Goal: Obtain resource: Obtain resource

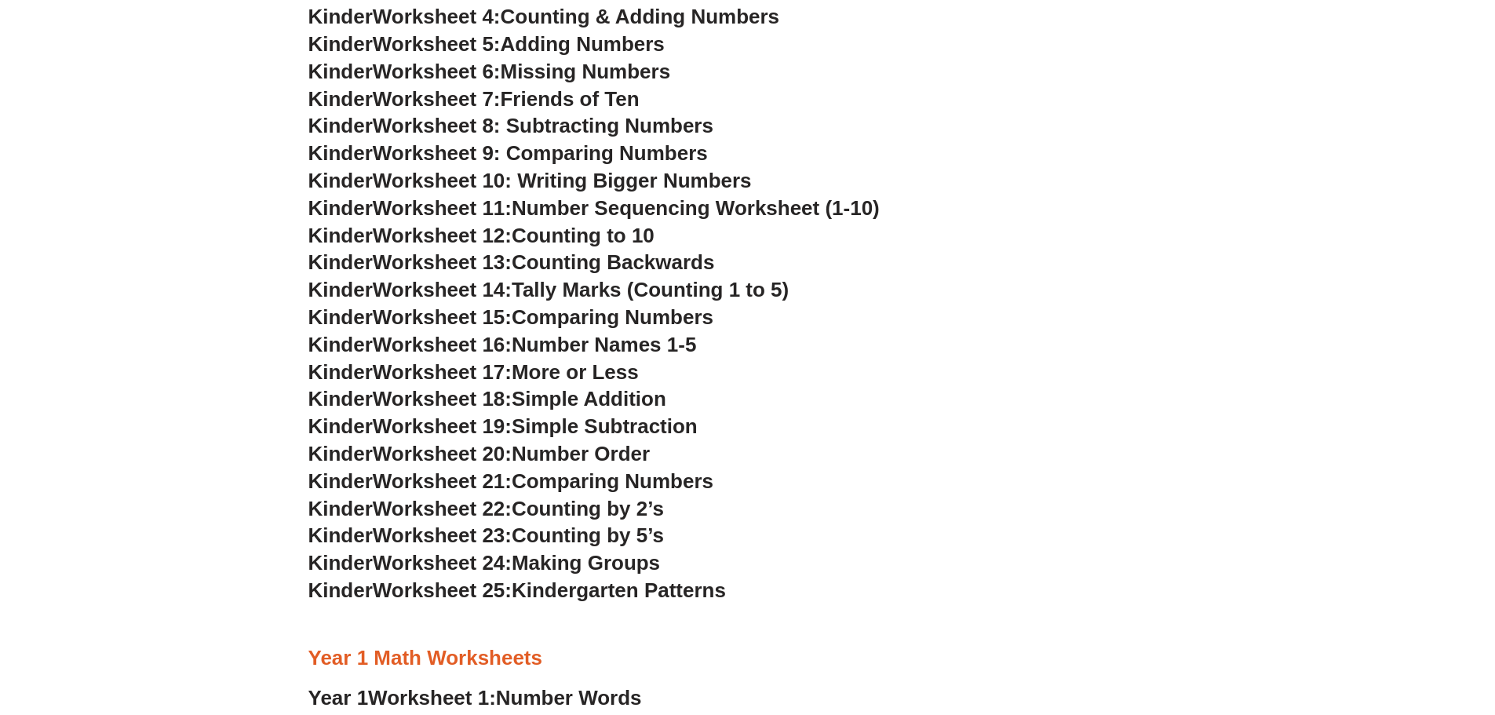
scroll to position [785, 0]
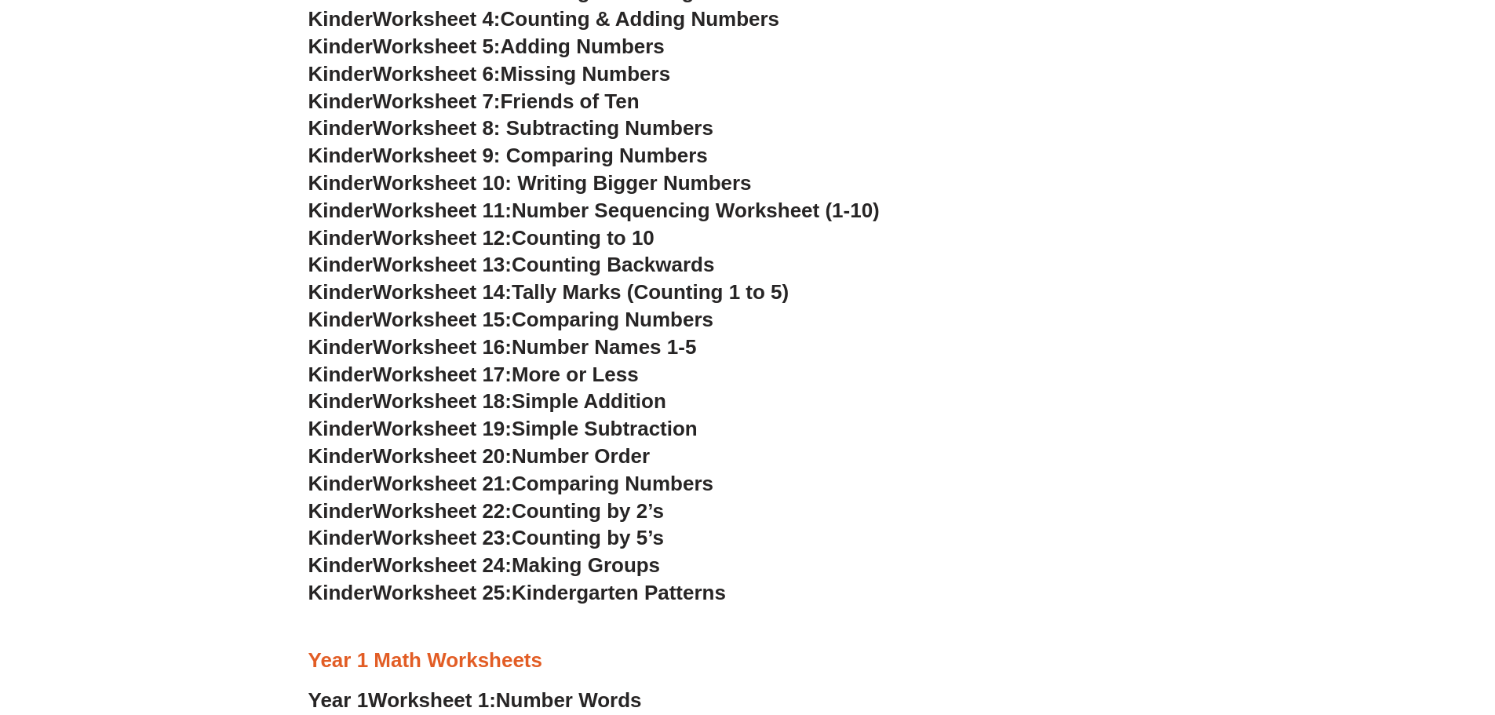
click at [397, 539] on span "Worksheet 23:" at bounding box center [442, 538] width 139 height 24
click at [592, 531] on span "Counting by 5’s" at bounding box center [588, 538] width 152 height 24
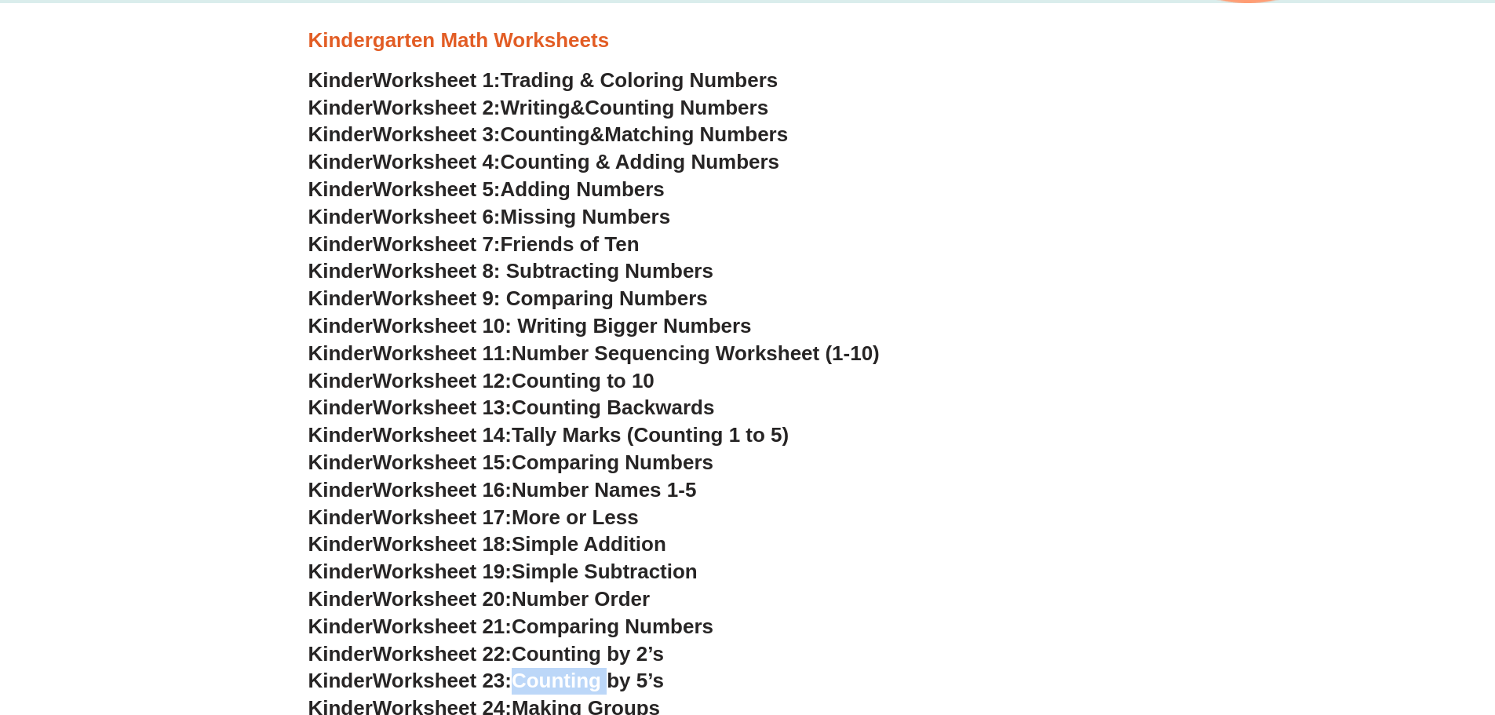
scroll to position [235, 0]
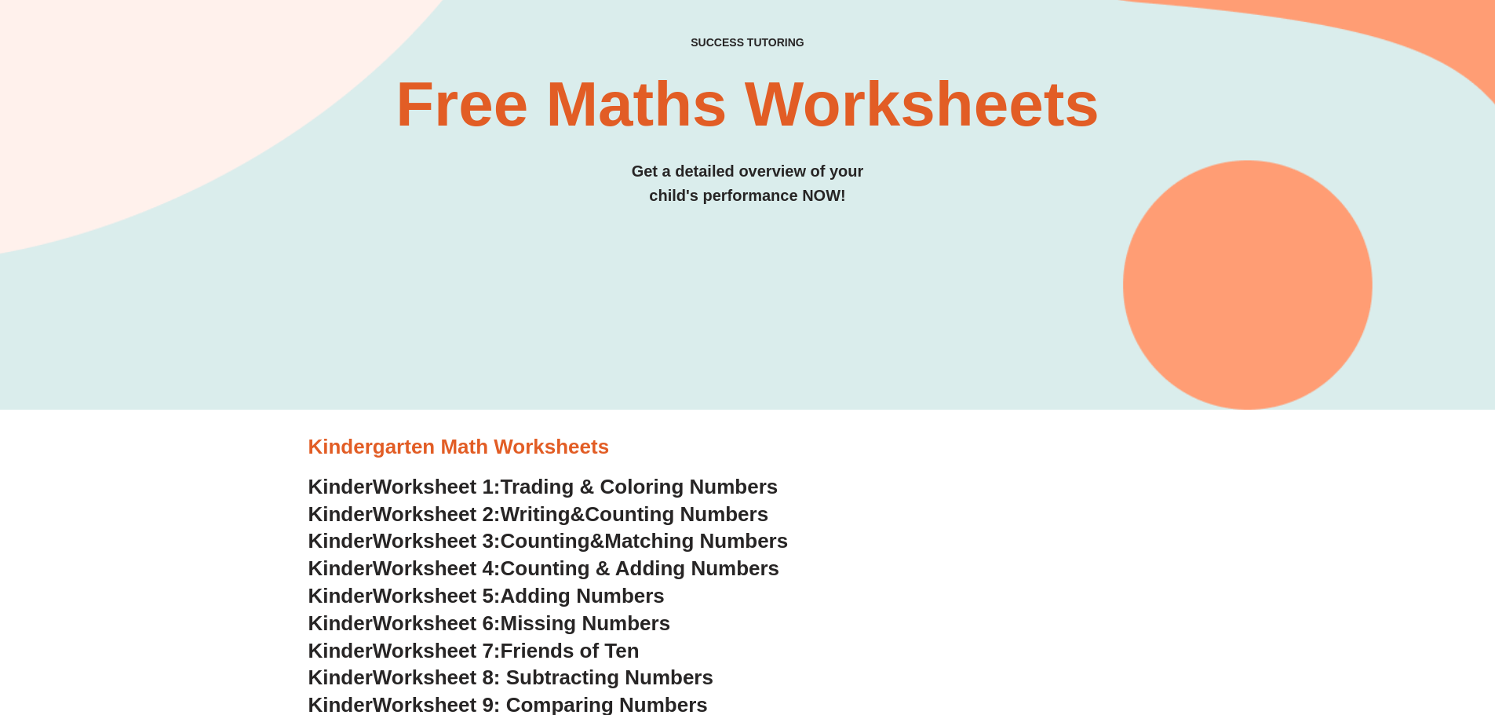
click at [410, 442] on h3 "Kindergarten Math Worksheets" at bounding box center [747, 447] width 879 height 27
click at [504, 581] on h3 "Kinder Worksheet 4: Counting & Adding Numbers" at bounding box center [747, 568] width 879 height 27
click at [713, 477] on span "Trading & Coloring Numbers" at bounding box center [640, 487] width 278 height 24
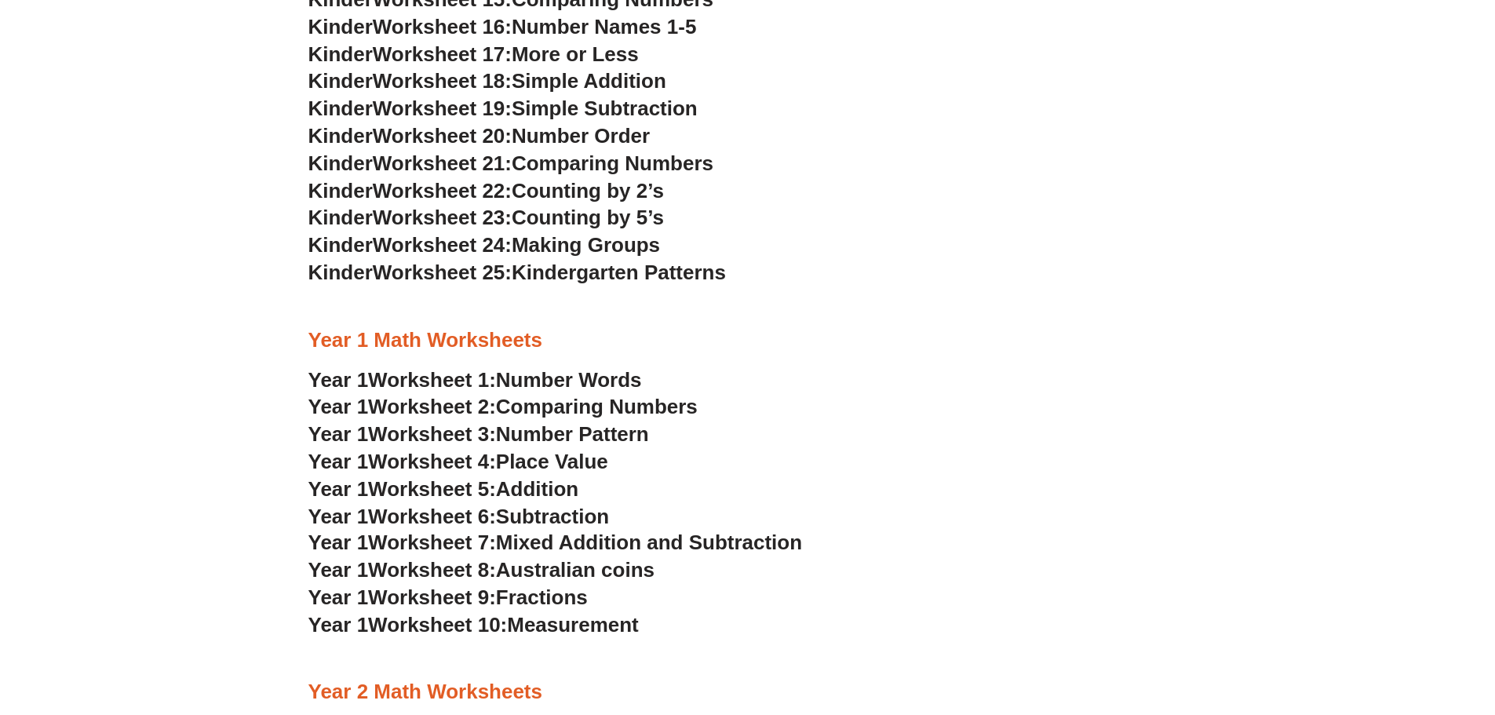
scroll to position [1177, 0]
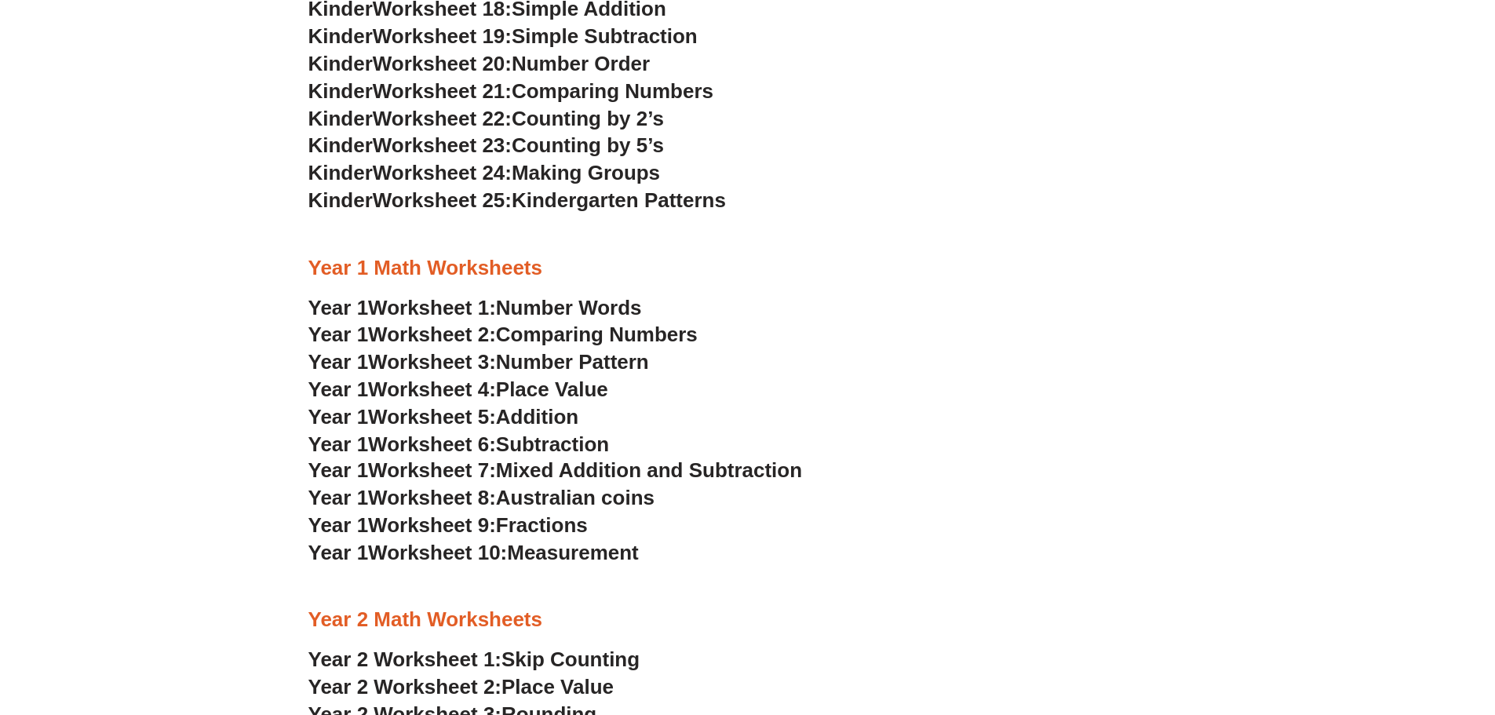
click at [448, 304] on span "Worksheet 1:" at bounding box center [432, 308] width 128 height 24
click at [530, 411] on span "Addition" at bounding box center [537, 417] width 82 height 24
click at [1042, 367] on h3 "Year 1 Worksheet 3: Number Pattern" at bounding box center [747, 362] width 879 height 27
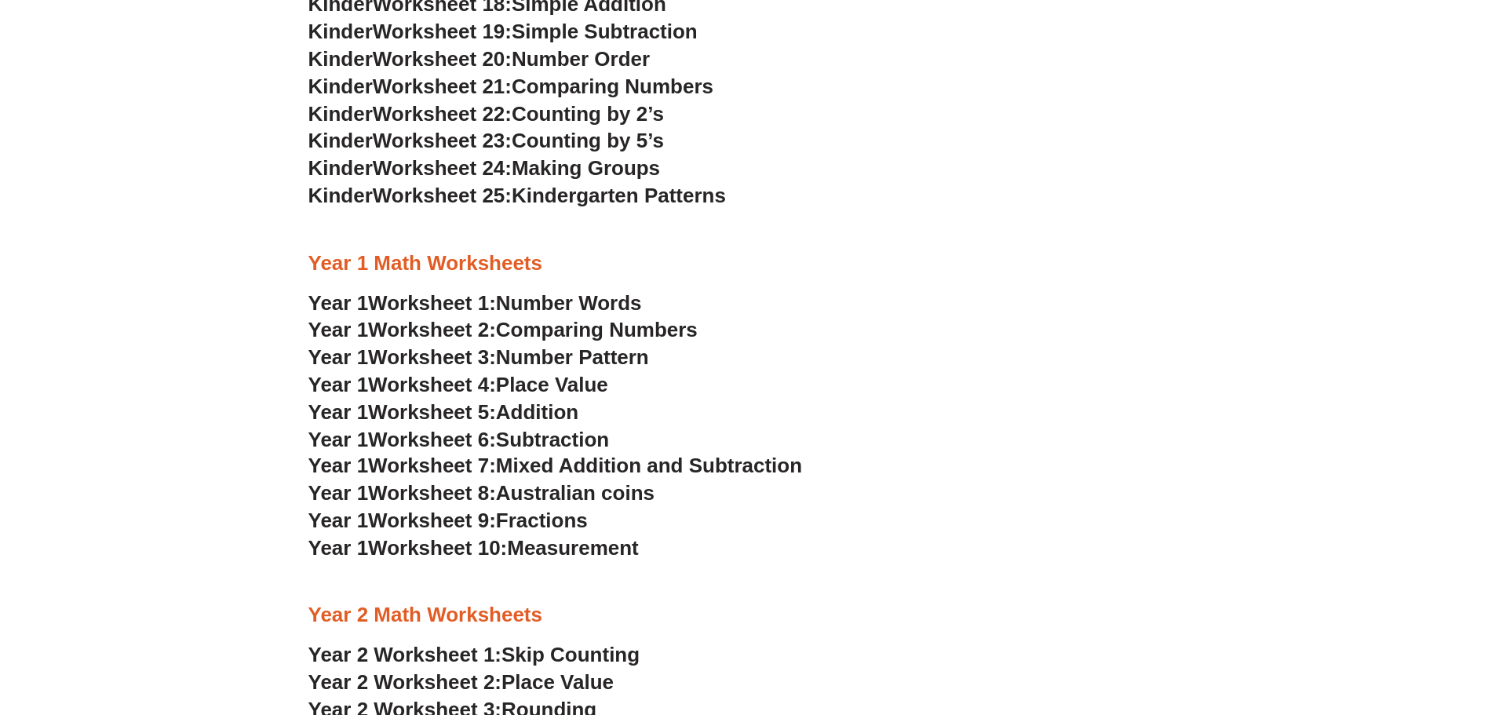
scroll to position [1334, 0]
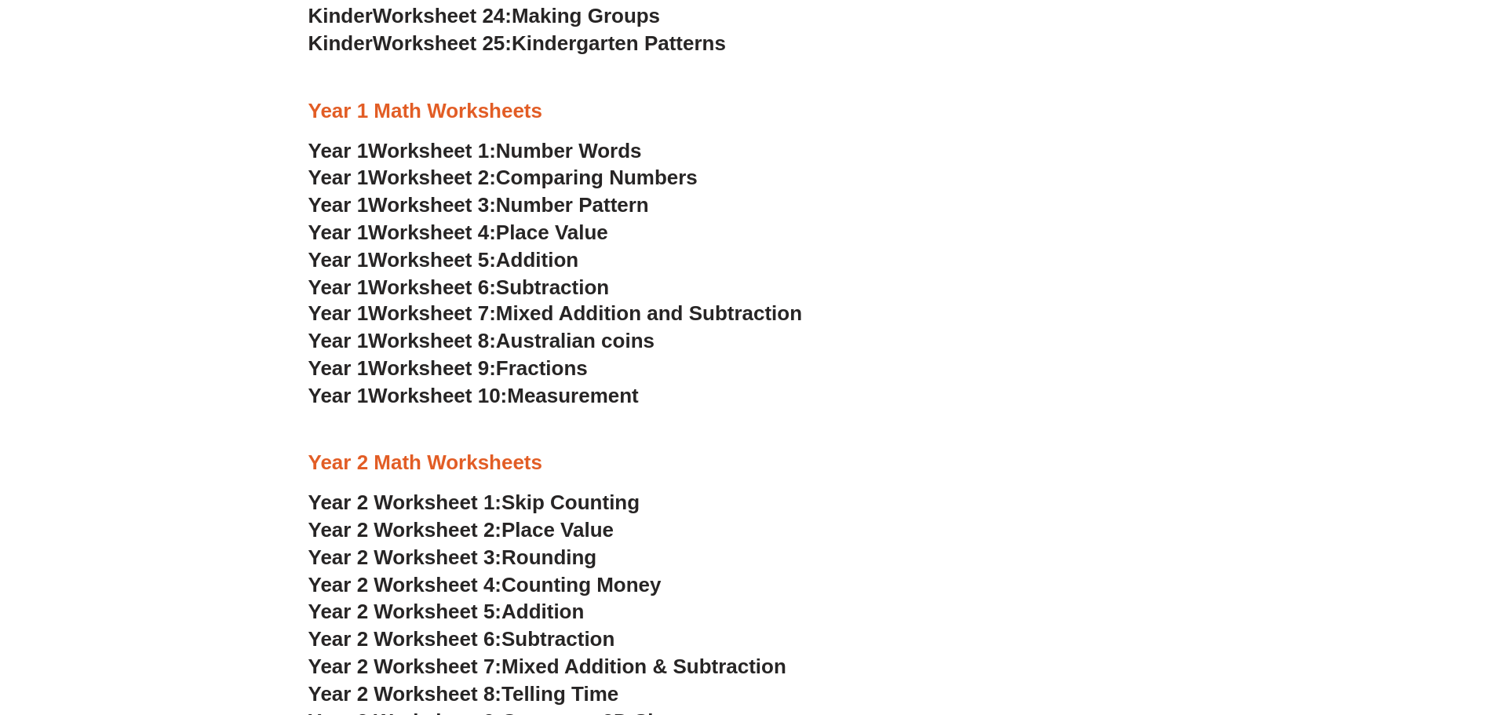
click at [558, 181] on span "Comparing Numbers" at bounding box center [597, 178] width 202 height 24
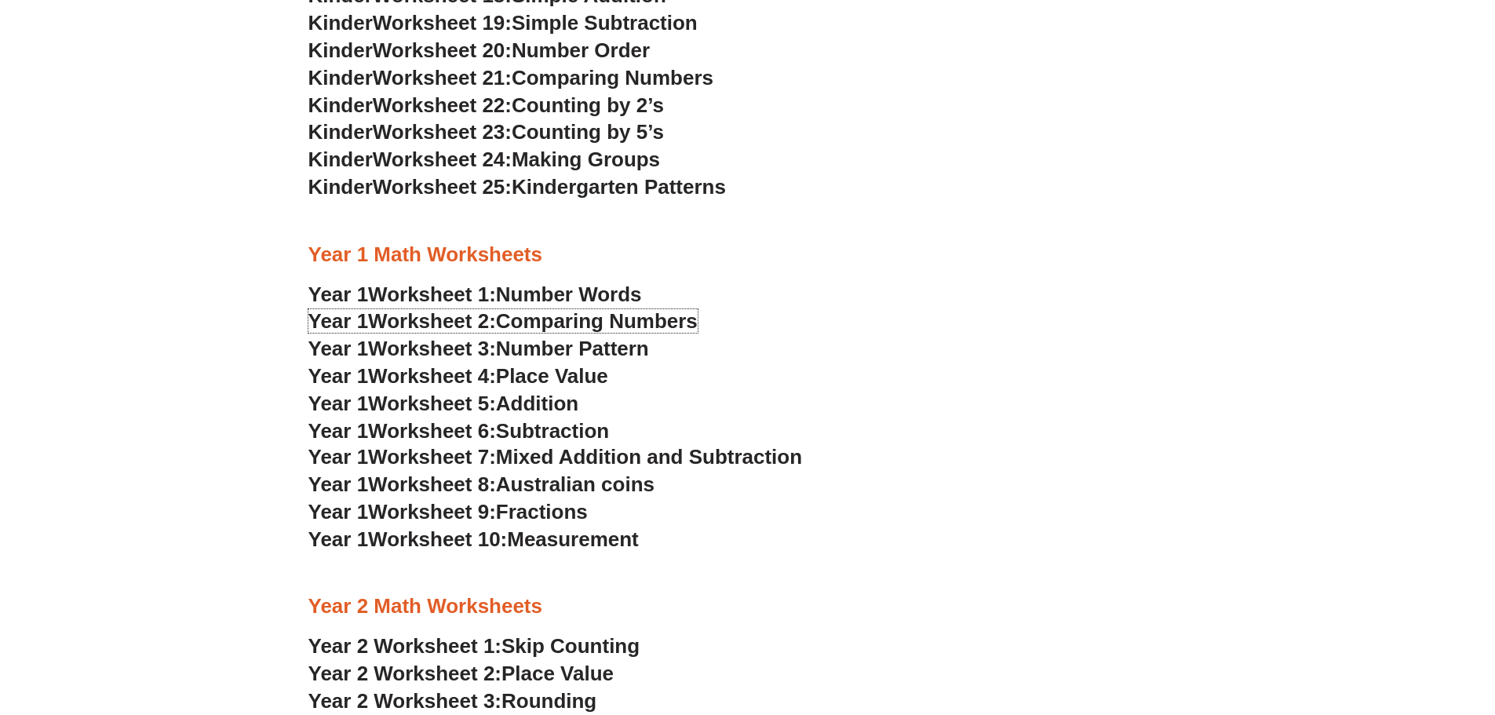
scroll to position [1177, 0]
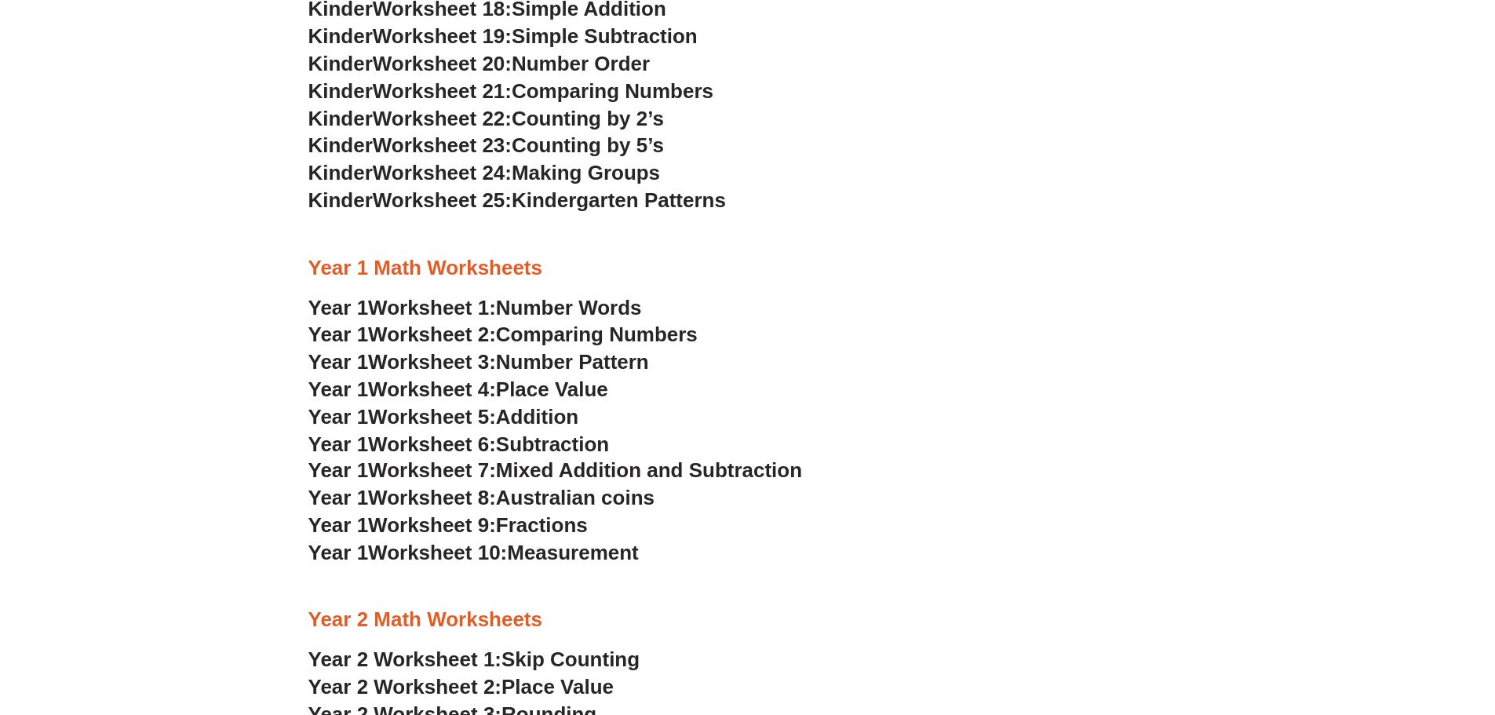
click at [555, 476] on span "Mixed Addition and Subtraction" at bounding box center [649, 470] width 306 height 24
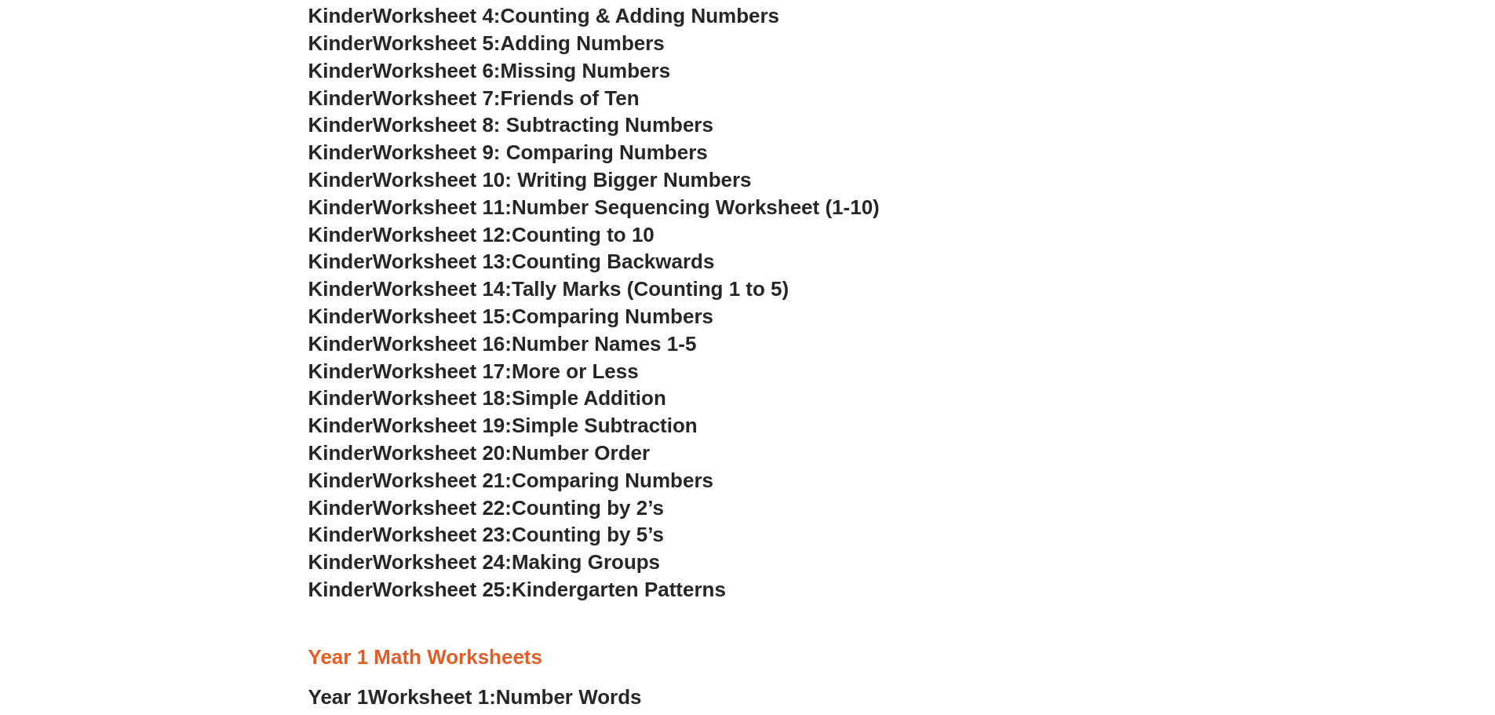
scroll to position [785, 0]
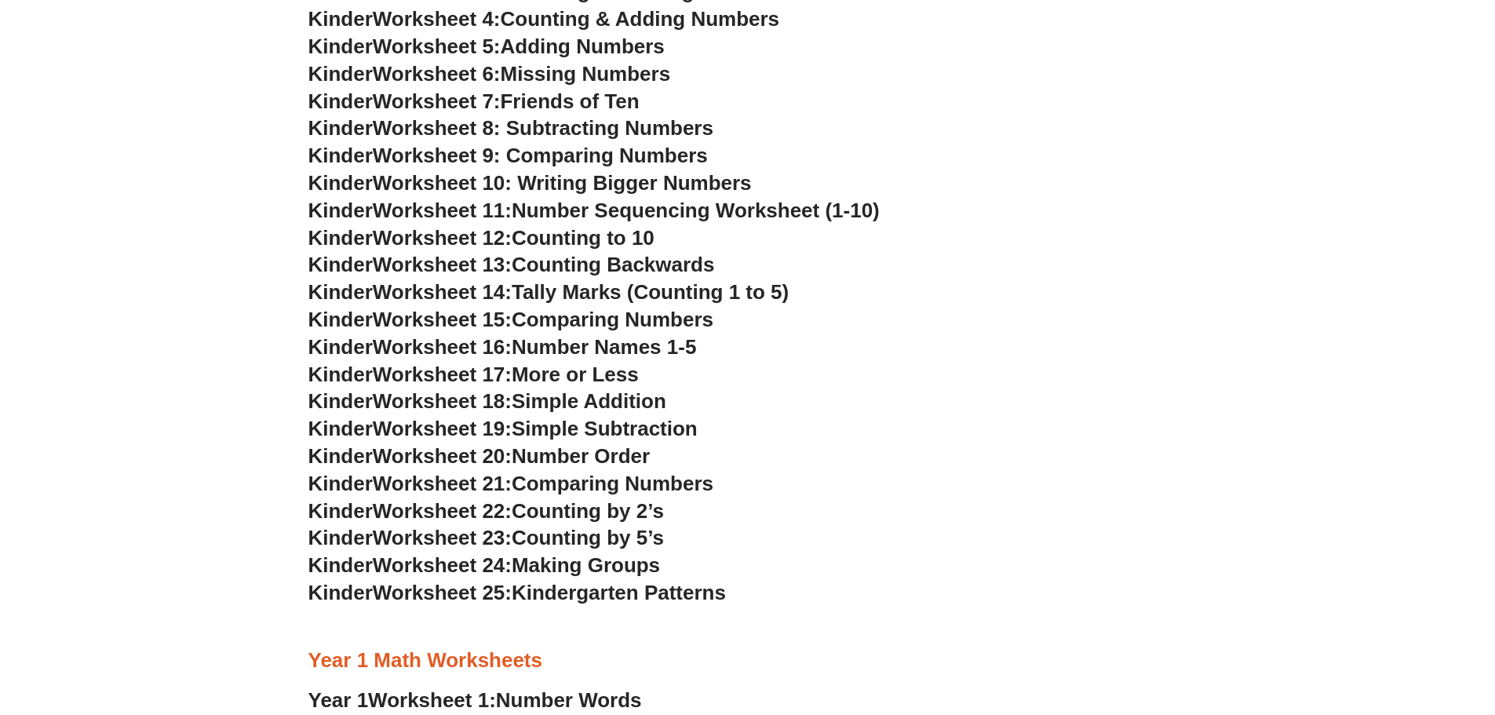
click at [655, 491] on span "Comparing Numbers" at bounding box center [613, 484] width 202 height 24
click at [614, 453] on span "Number Order" at bounding box center [581, 456] width 138 height 24
click at [438, 456] on span "Worksheet 20:" at bounding box center [442, 456] width 139 height 24
click at [524, 458] on span "Number Order" at bounding box center [581, 456] width 138 height 24
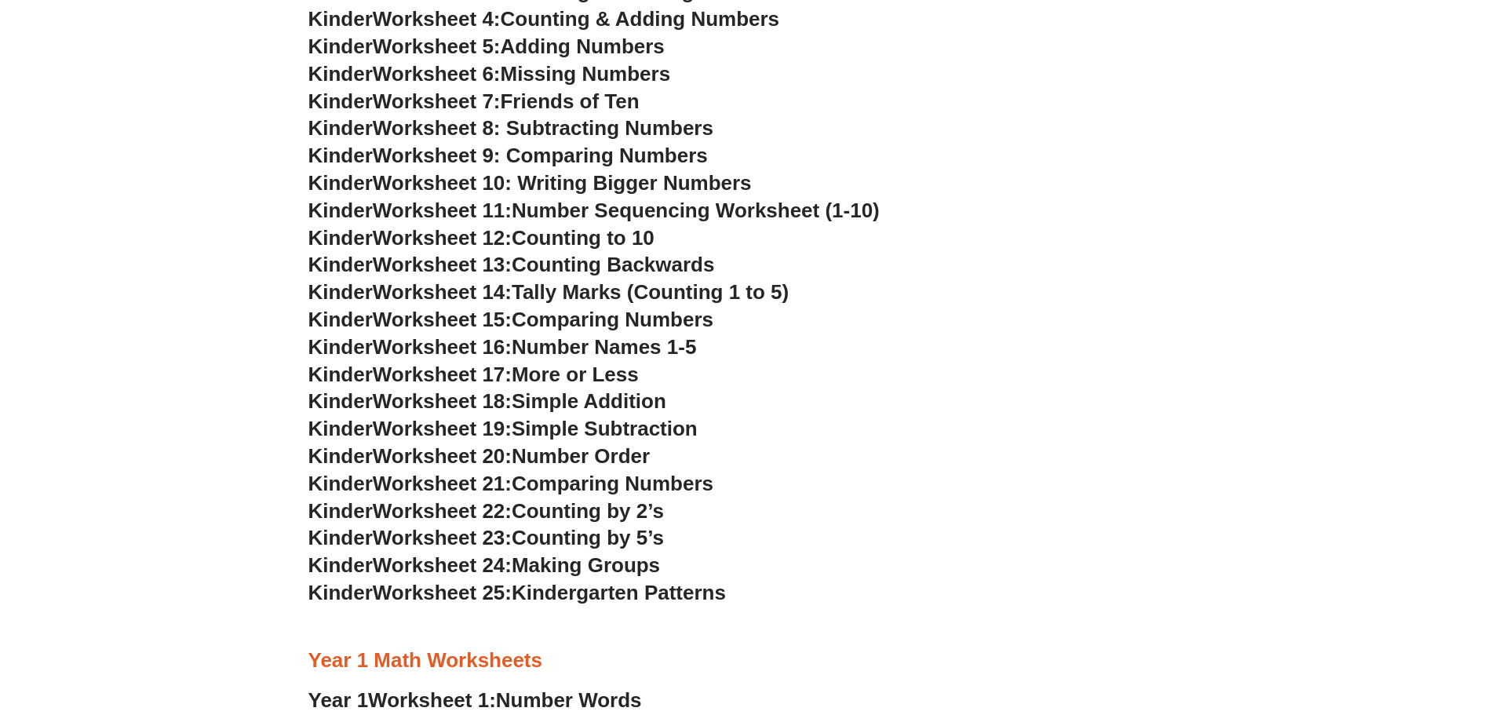
click at [642, 464] on span "Number Order" at bounding box center [581, 456] width 138 height 24
click at [664, 456] on h3 "Kinder Worksheet 20: Number Order" at bounding box center [747, 456] width 879 height 27
drag, startPoint x: 660, startPoint y: 458, endPoint x: 486, endPoint y: 466, distance: 174.4
click at [650, 458] on span "Number Order" at bounding box center [581, 456] width 138 height 24
click at [315, 456] on span "Kinder" at bounding box center [340, 456] width 64 height 24
